Goal: Transaction & Acquisition: Download file/media

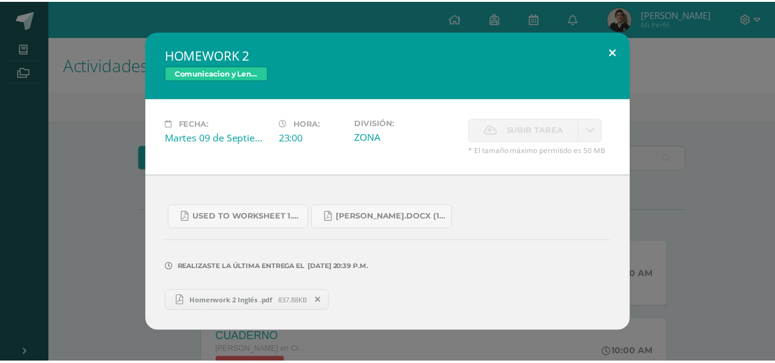
scroll to position [344, 0]
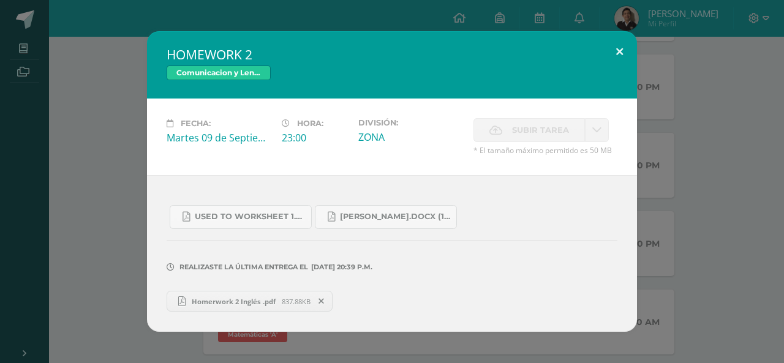
click at [618, 40] on button at bounding box center [619, 52] width 35 height 42
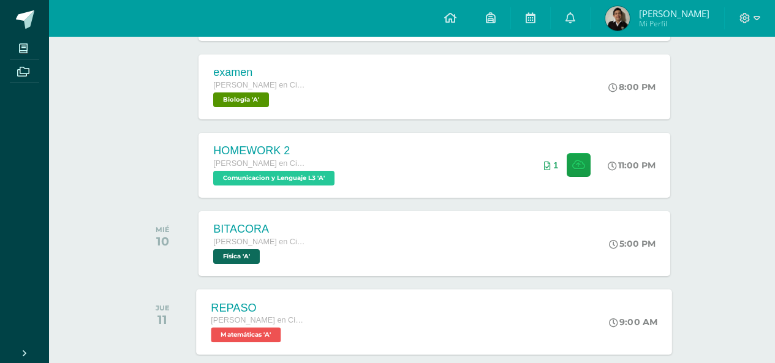
click at [325, 333] on div "REPASO [PERSON_NAME] en Ciencias Biológicas [PERSON_NAME]. CCLL en Ciencias Bio…" at bounding box center [435, 322] width 476 height 66
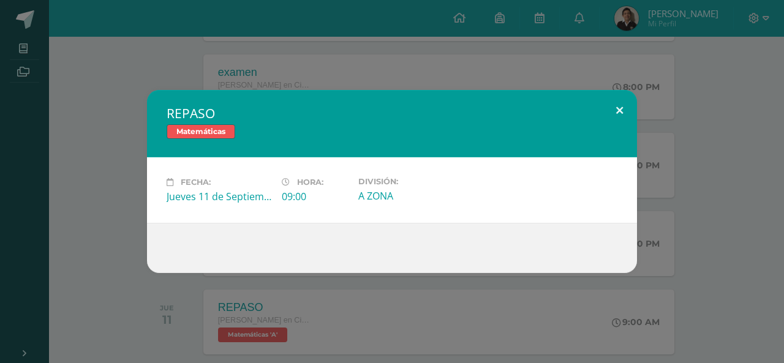
click at [612, 99] on button at bounding box center [619, 111] width 35 height 42
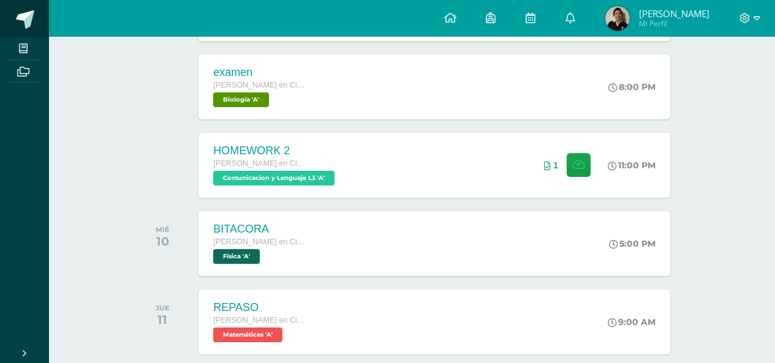
click at [39, 21] on span at bounding box center [68, 20] width 58 height 26
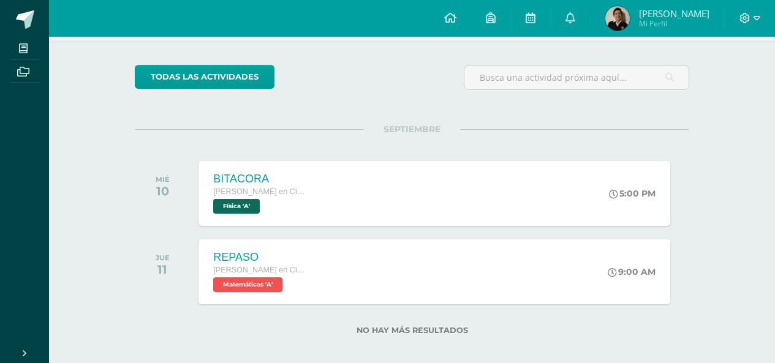
scroll to position [92, 0]
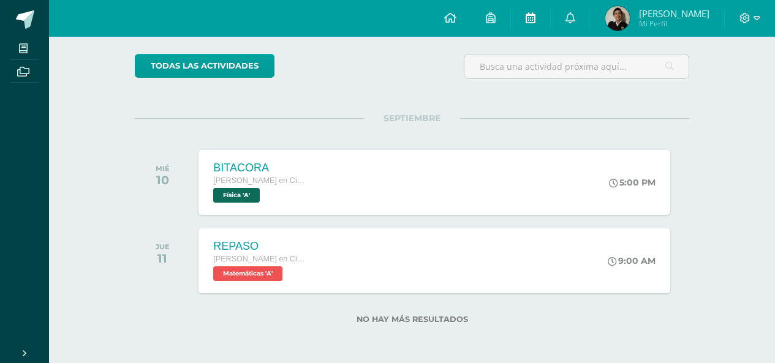
click at [535, 20] on icon at bounding box center [531, 17] width 10 height 11
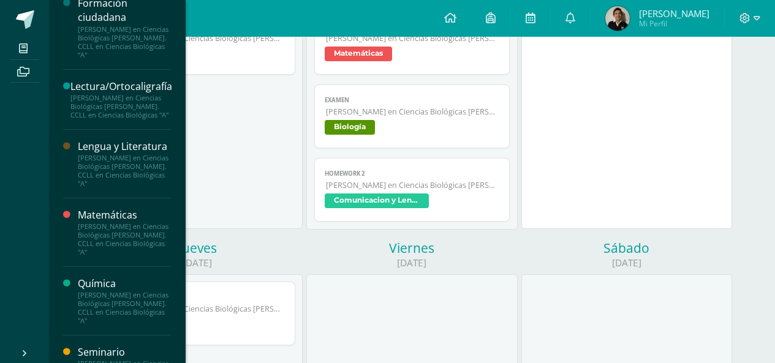
scroll to position [729, 0]
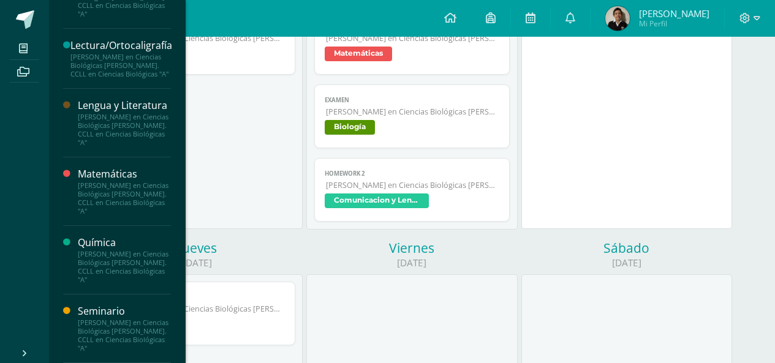
click at [112, 184] on div "[PERSON_NAME] en Ciencias Biológicas [PERSON_NAME]. CCLL en Ciencias Biológicas…" at bounding box center [124, 198] width 93 height 34
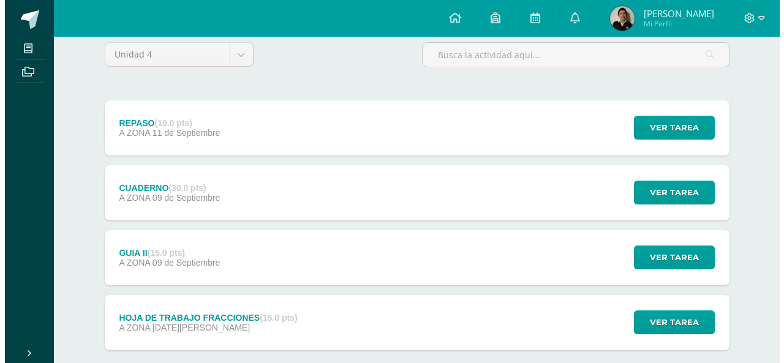
scroll to position [175, 0]
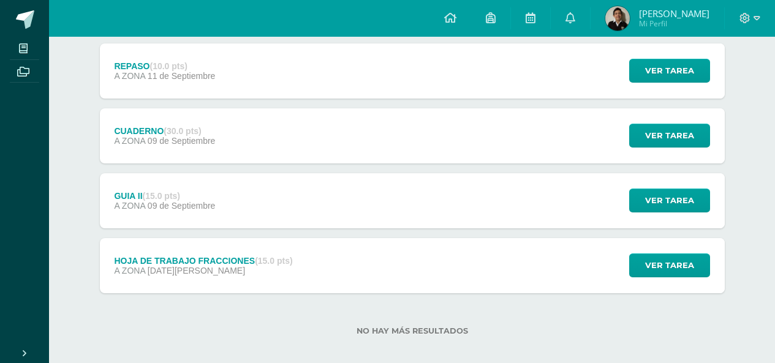
click at [226, 256] on div "HOJA DE TRABAJO FRACCIONES (15.0 pts)" at bounding box center [203, 261] width 178 height 10
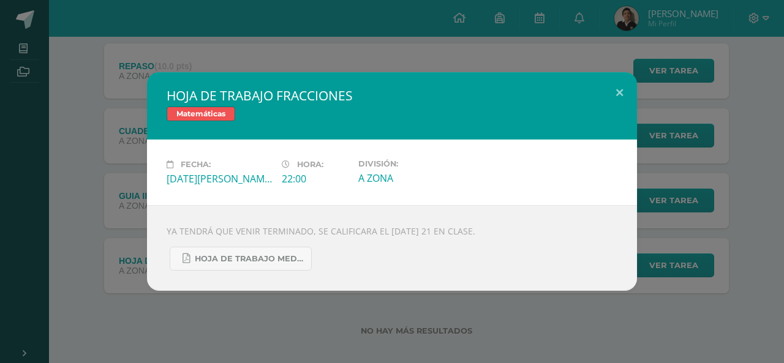
click at [118, 172] on div "HOJA DE TRABAJO FRACCIONES Matemáticas Fecha: [DATE][PERSON_NAME] Hora: 22:00 D…" at bounding box center [392, 181] width 775 height 219
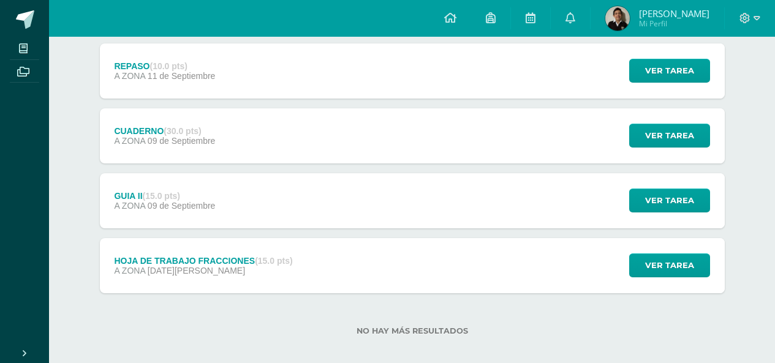
click at [224, 256] on div "HOJA DE TRABAJO FRACCIONES (15.0 pts)" at bounding box center [203, 261] width 178 height 10
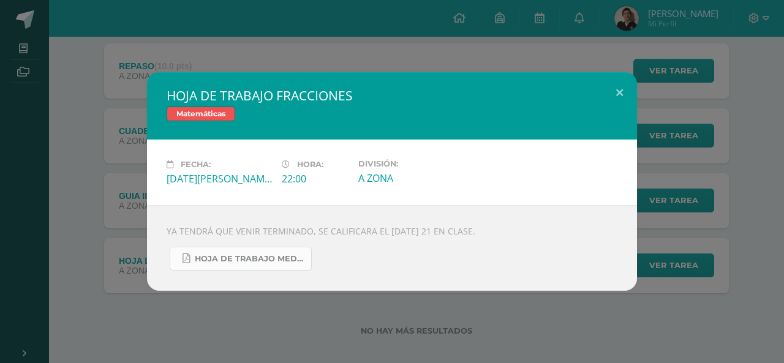
click at [226, 255] on span "HOJA DE TRABAJO MEDICINA.pdf" at bounding box center [250, 259] width 110 height 10
click at [620, 93] on button at bounding box center [619, 93] width 35 height 42
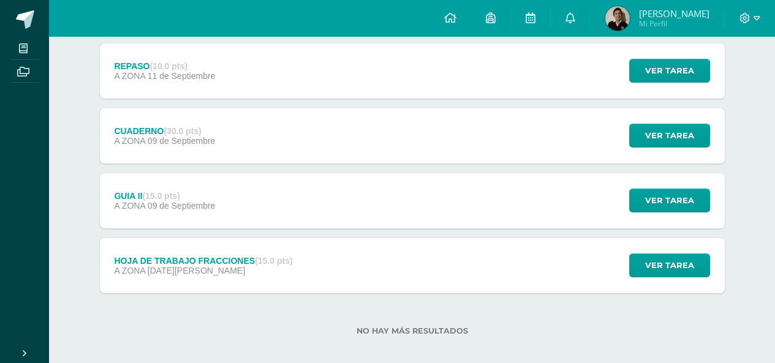
click at [284, 184] on div "GUIA II (15.0 pts) A ZONA [DATE] Ver tarea GUIA II Matemáticas Cargando conteni…" at bounding box center [412, 200] width 625 height 55
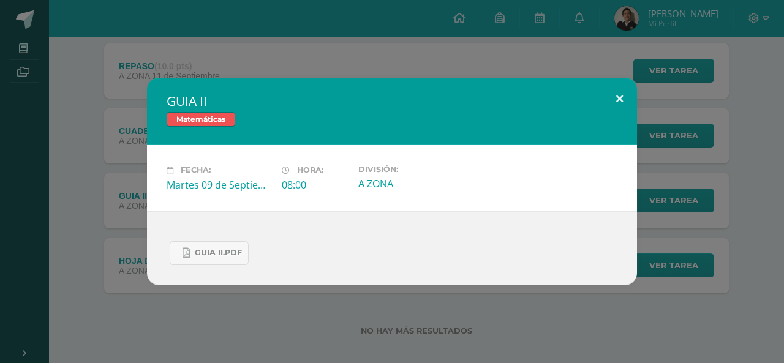
click at [609, 100] on button at bounding box center [619, 99] width 35 height 42
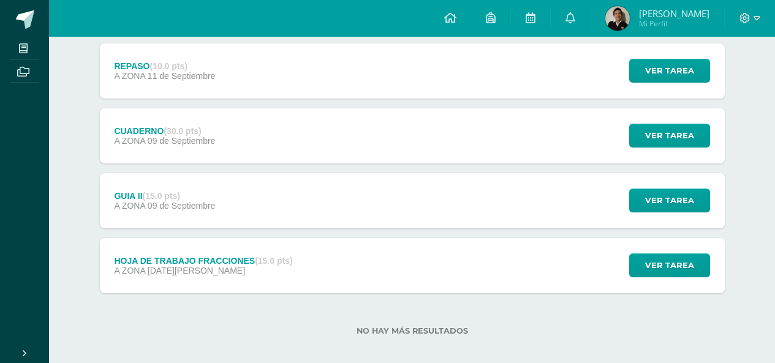
click at [199, 136] on span "09 de Septiembre" at bounding box center [182, 141] width 68 height 10
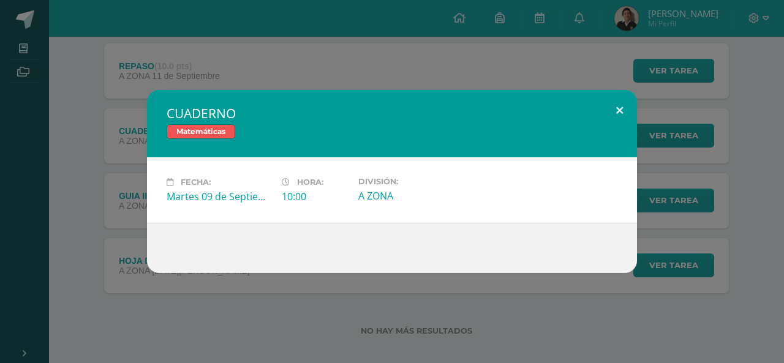
click at [623, 121] on button at bounding box center [619, 111] width 35 height 42
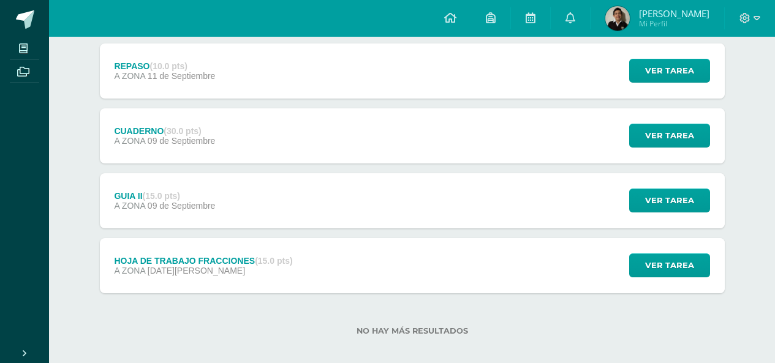
click at [238, 256] on div "HOJA DE TRABAJO FRACCIONES (15.0 pts)" at bounding box center [203, 261] width 178 height 10
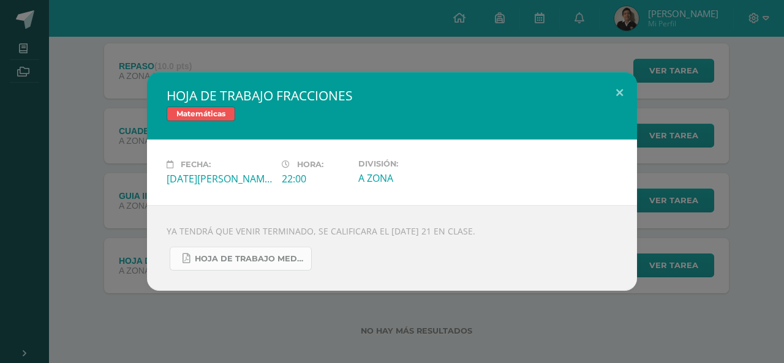
click at [234, 255] on span "HOJA DE TRABAJO MEDICINA.pdf" at bounding box center [250, 259] width 110 height 10
click at [642, 100] on div "HOJA DE TRABAJO FRACCIONES Matemáticas Fecha: [DATE][PERSON_NAME] Hora: 22:00 D…" at bounding box center [392, 181] width 775 height 219
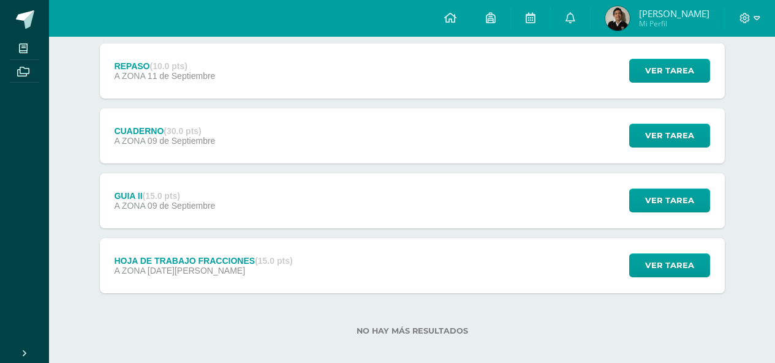
click at [355, 202] on div "GUIA II (15.0 pts) A ZONA [DATE] Ver tarea GUIA II Matemáticas Fecha: [DATE] Ho…" at bounding box center [412, 200] width 625 height 55
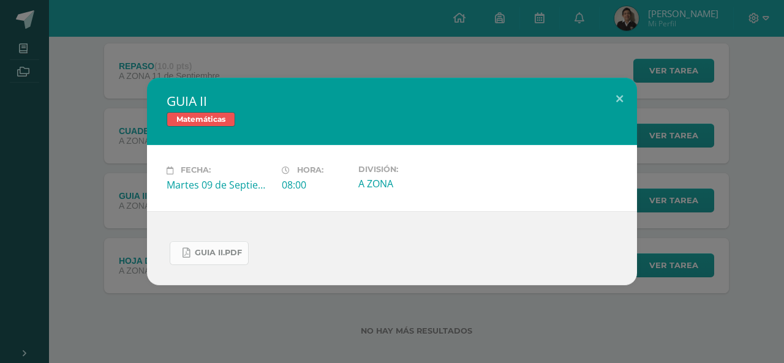
click at [212, 259] on link "GUIA II.pdf" at bounding box center [209, 253] width 79 height 24
